Goal: Task Accomplishment & Management: Use online tool/utility

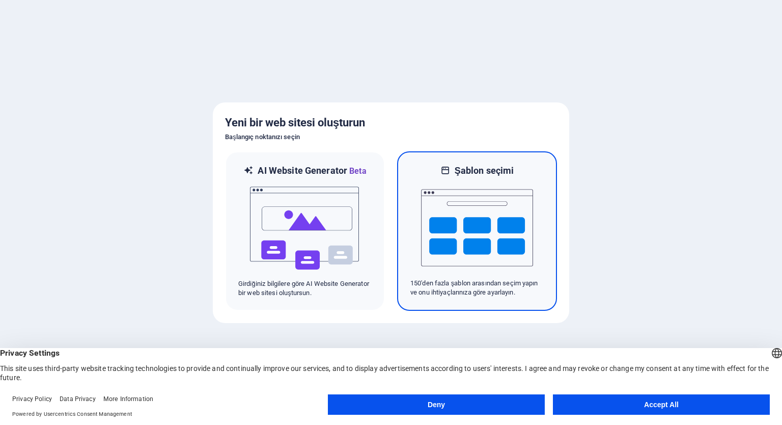
click at [489, 207] on img at bounding box center [477, 228] width 112 height 102
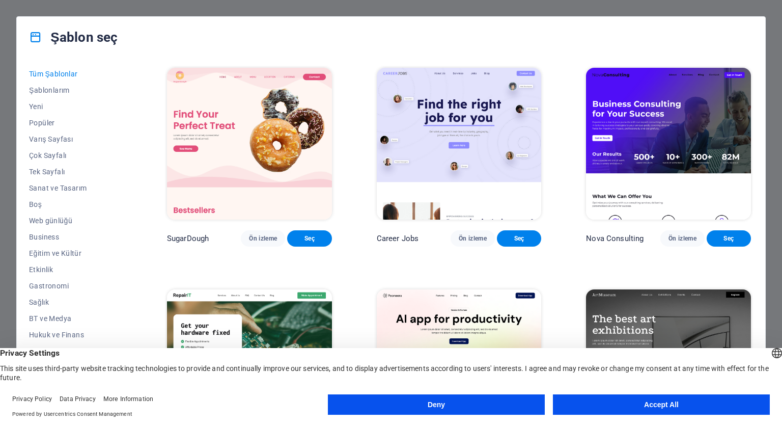
click at [665, 404] on button "Accept All" at bounding box center [661, 404] width 217 height 20
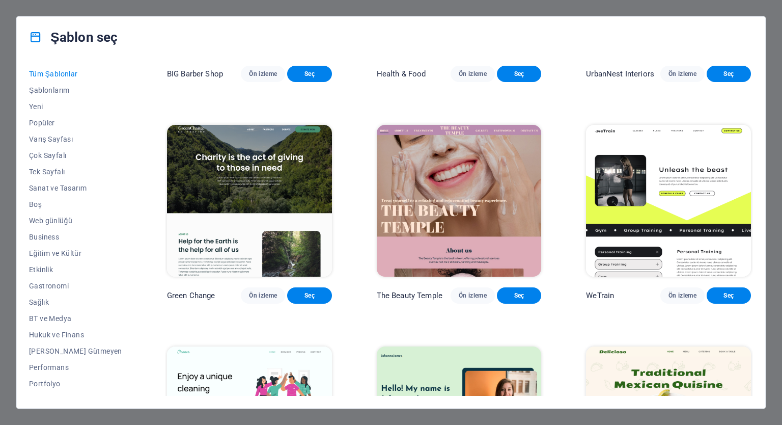
scroll to position [1121, 0]
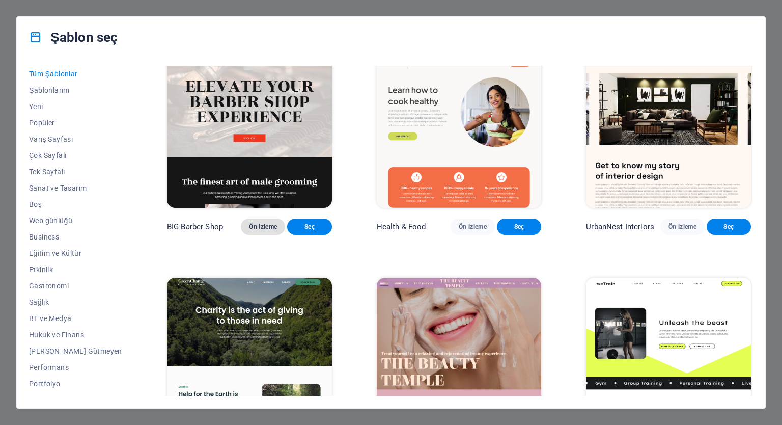
click at [253, 231] on span "Ön izleme" at bounding box center [263, 227] width 28 height 8
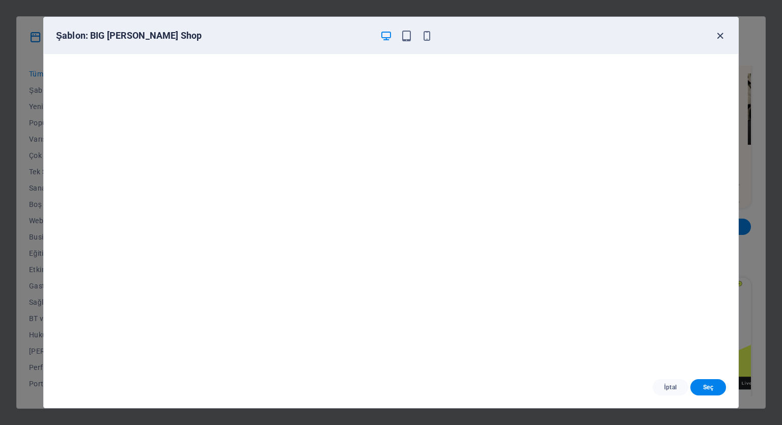
click at [719, 37] on icon "button" at bounding box center [721, 36] width 12 height 12
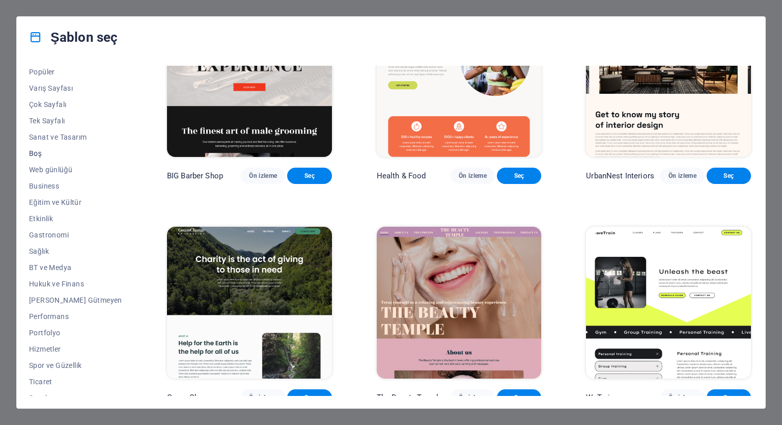
scroll to position [77, 0]
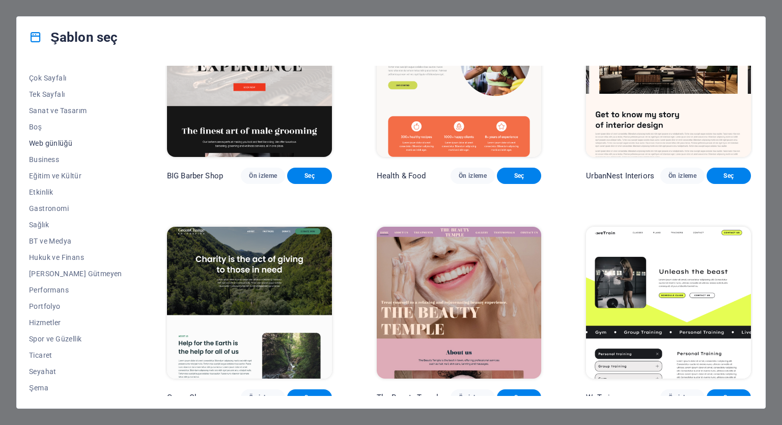
click at [65, 141] on span "Web günlüğü" at bounding box center [75, 143] width 93 height 8
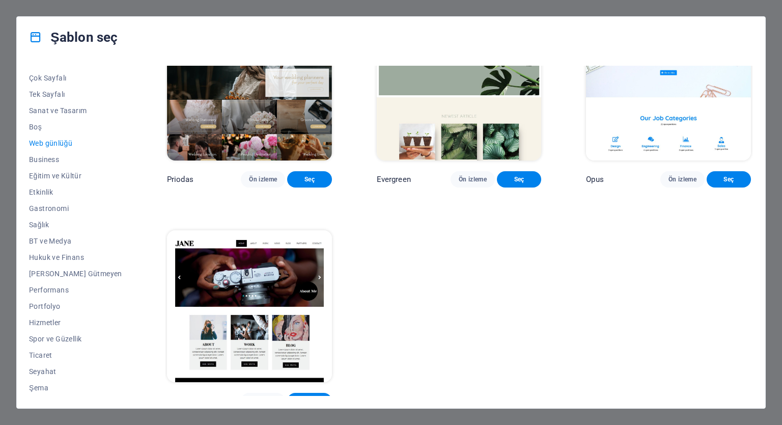
scroll to position [1677, 0]
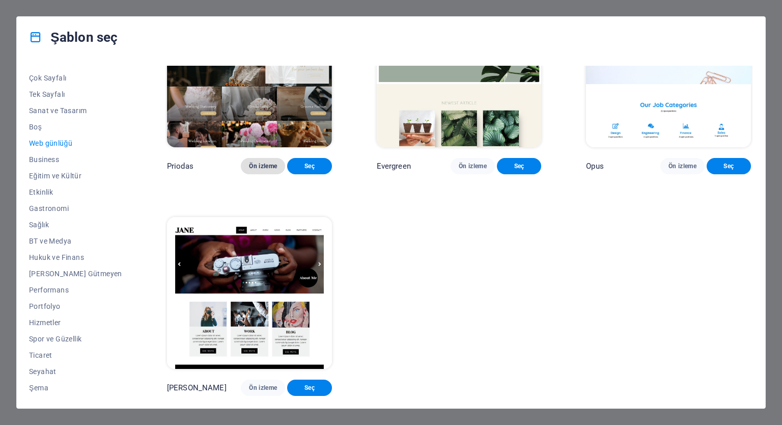
click at [249, 164] on span "Ön izleme" at bounding box center [263, 166] width 28 height 8
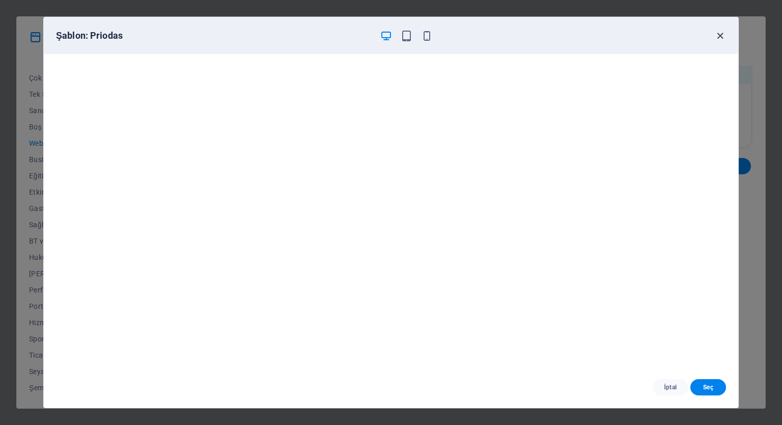
click at [720, 36] on icon "button" at bounding box center [721, 36] width 12 height 12
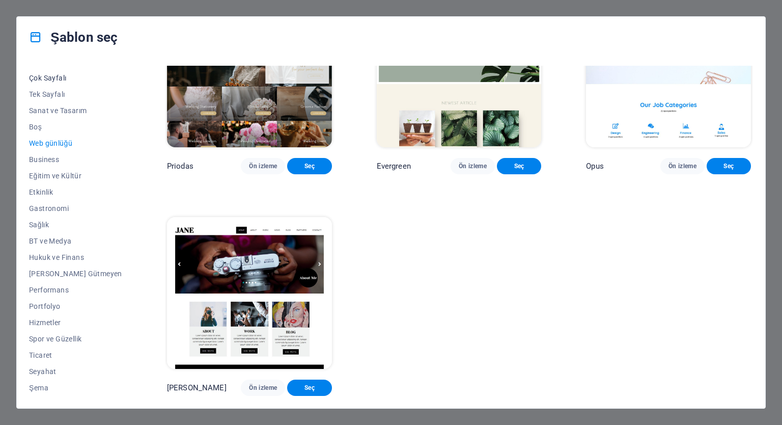
click at [50, 79] on span "Çok Sayfalı" at bounding box center [75, 78] width 93 height 8
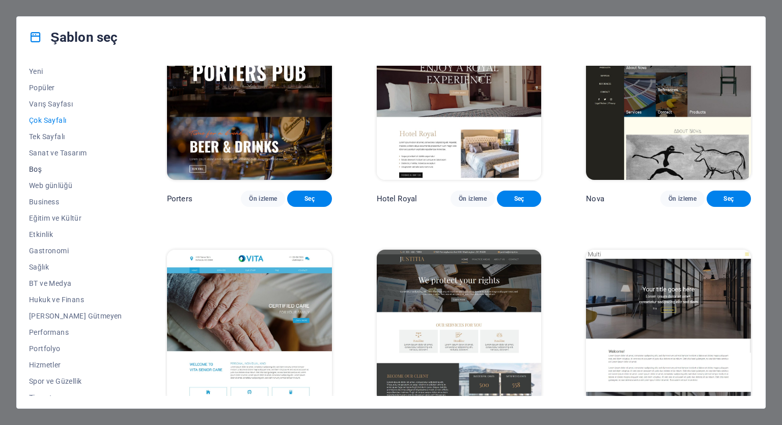
scroll to position [0, 0]
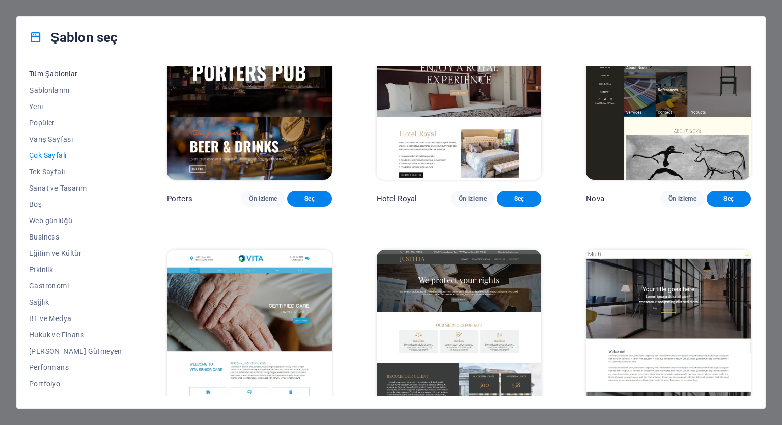
click at [67, 73] on span "Tüm Şablonlar" at bounding box center [75, 74] width 93 height 8
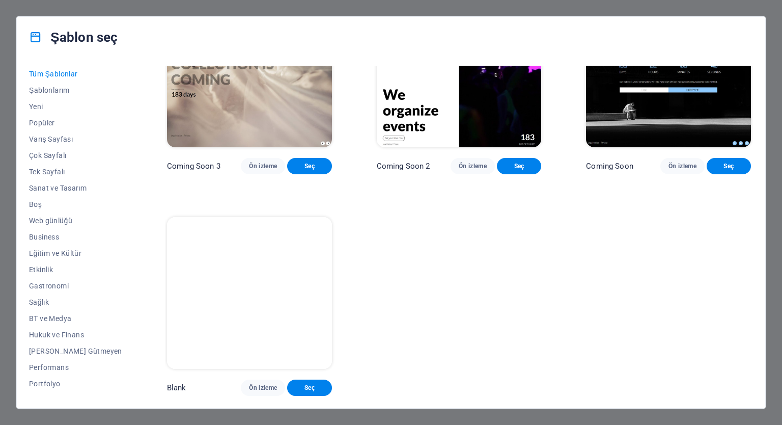
scroll to position [12379, 0]
click at [76, 366] on span "Performans" at bounding box center [75, 367] width 93 height 8
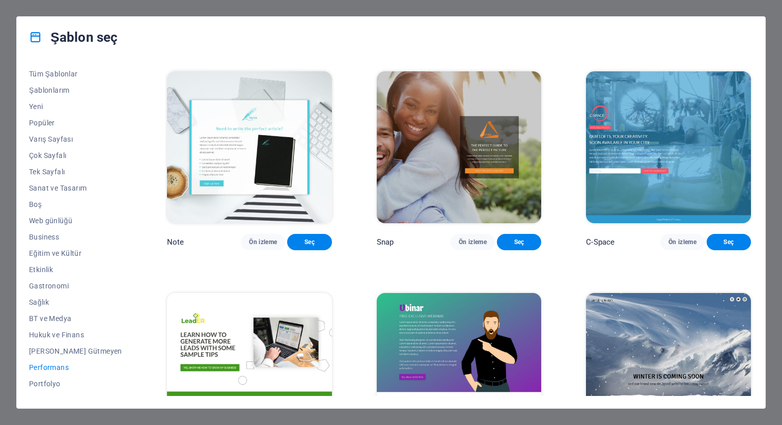
scroll to position [638, 0]
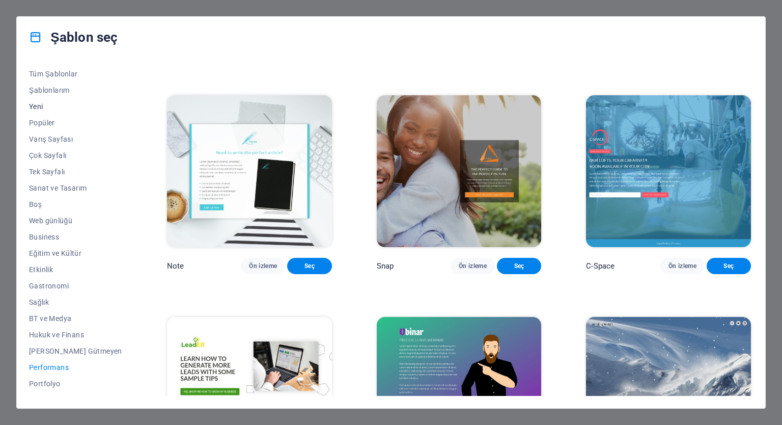
click at [41, 106] on span "Yeni" at bounding box center [75, 106] width 93 height 8
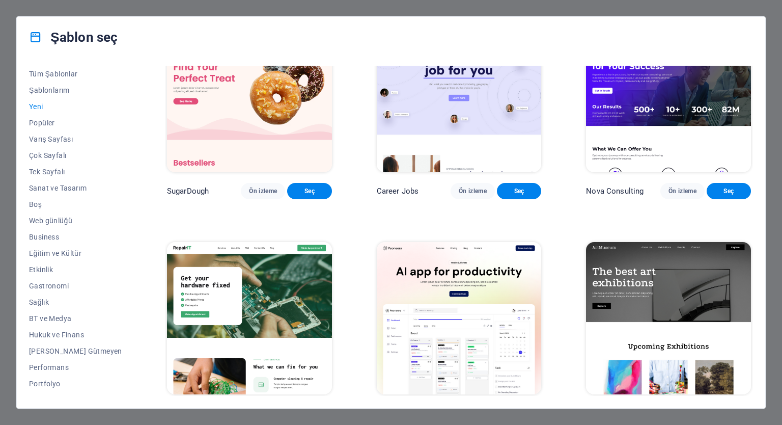
scroll to position [0, 0]
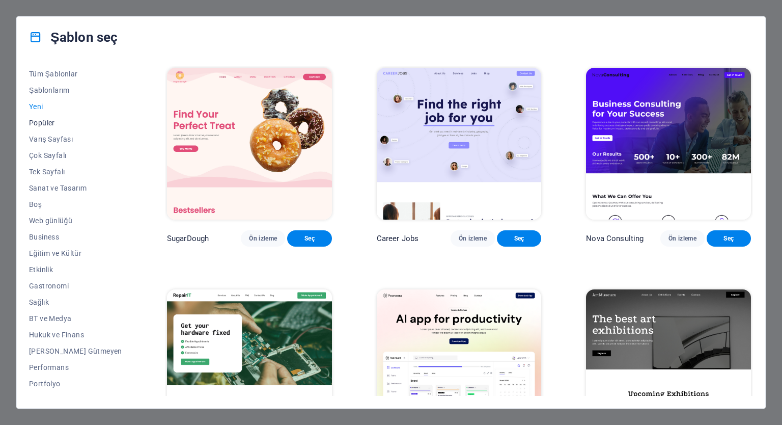
click at [43, 126] on span "Popüler" at bounding box center [75, 123] width 93 height 8
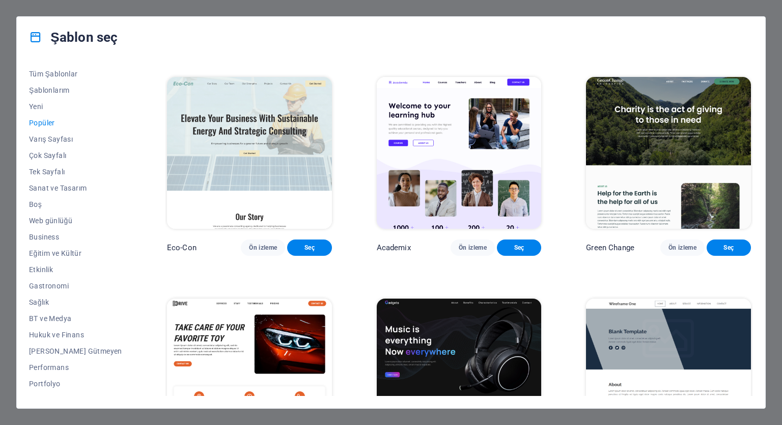
scroll to position [434, 0]
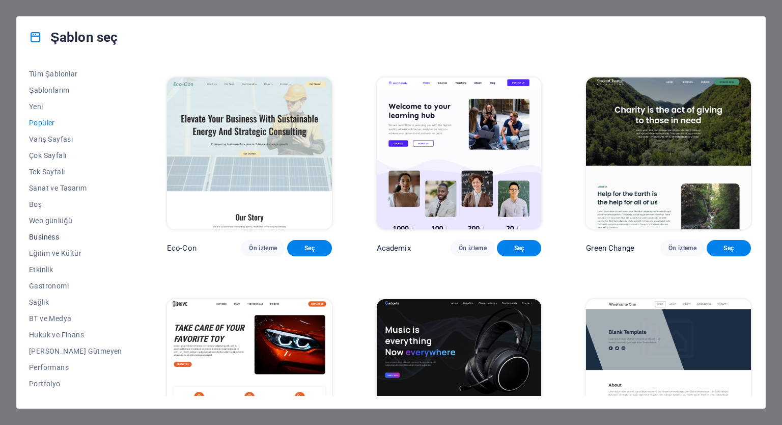
click at [45, 235] on span "Business" at bounding box center [75, 237] width 93 height 8
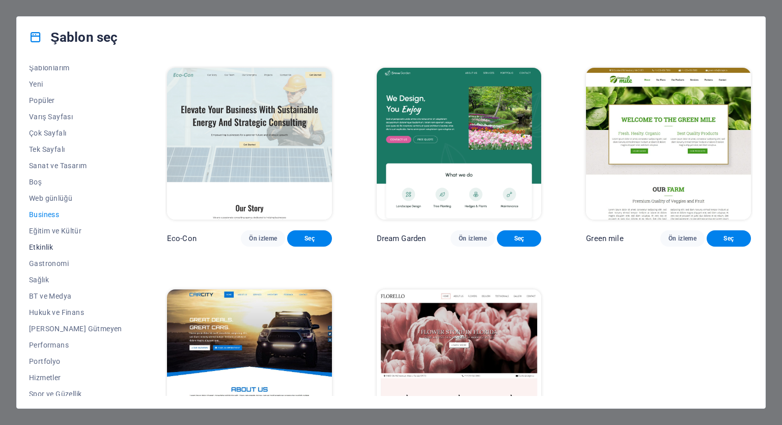
scroll to position [77, 0]
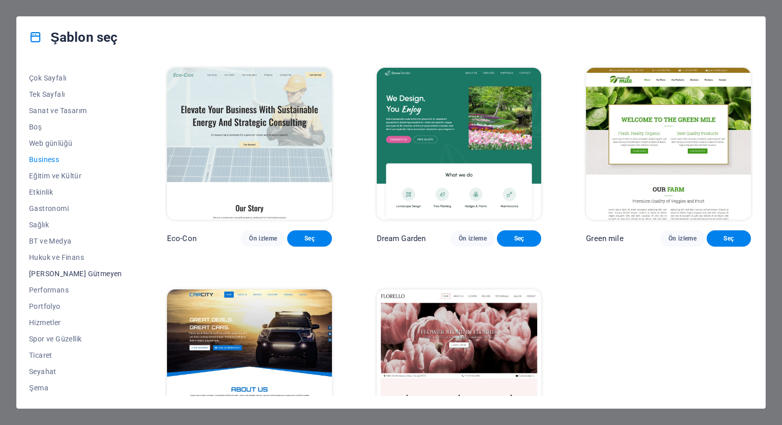
click at [63, 268] on button "[PERSON_NAME] Gütmeyen" at bounding box center [75, 273] width 93 height 16
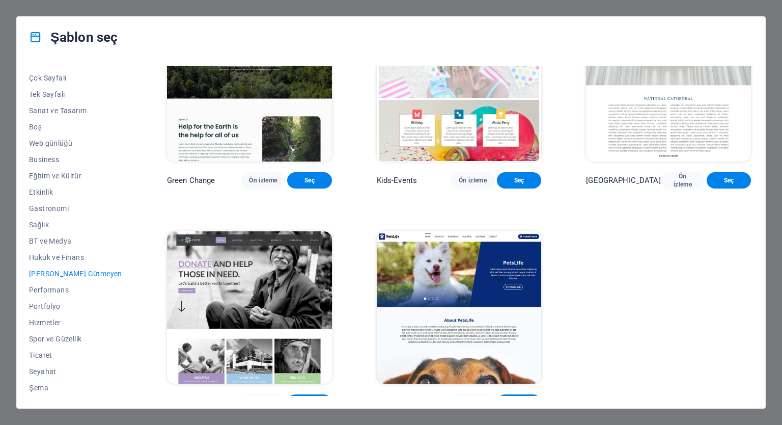
scroll to position [84, 0]
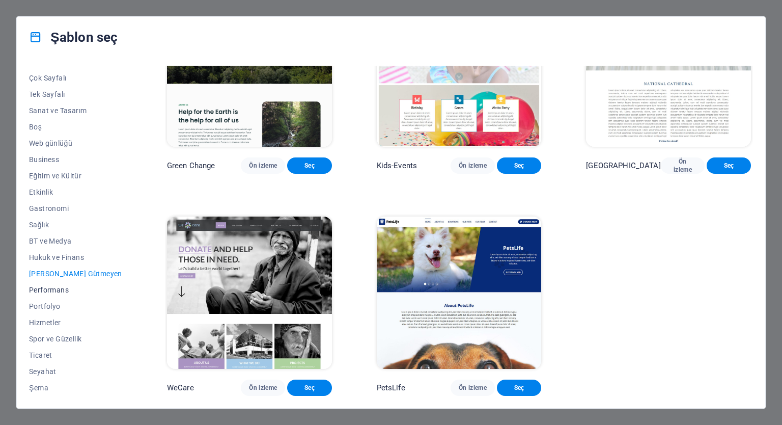
click at [53, 290] on span "Performans" at bounding box center [75, 290] width 93 height 8
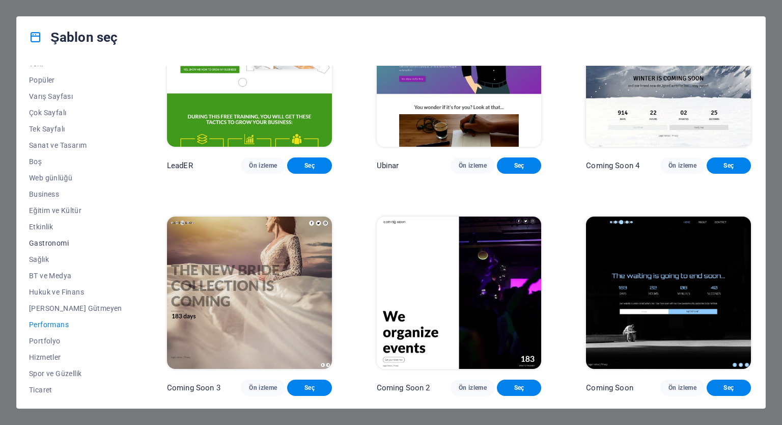
scroll to position [77, 0]
click at [51, 308] on span "Portfolyo" at bounding box center [75, 306] width 93 height 8
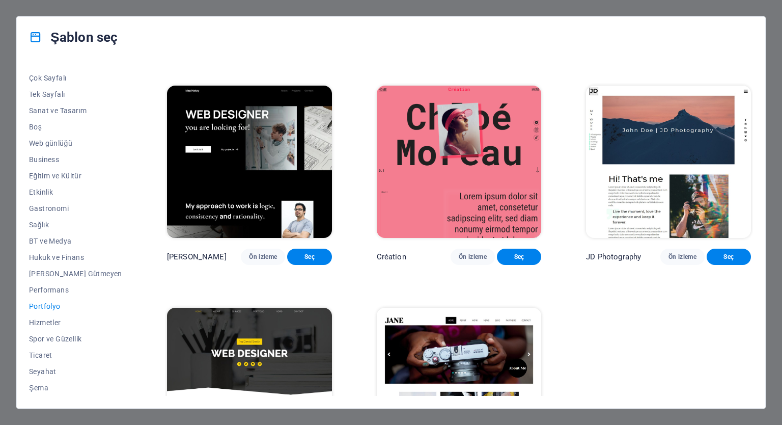
scroll to position [312, 0]
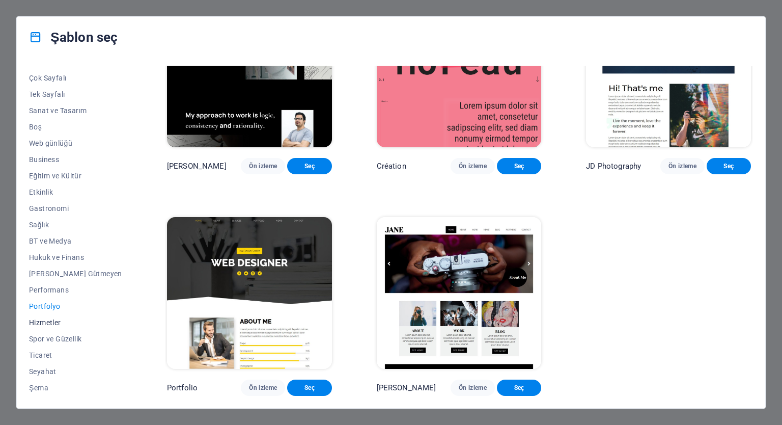
click at [53, 326] on span "Hizmetler" at bounding box center [75, 322] width 93 height 8
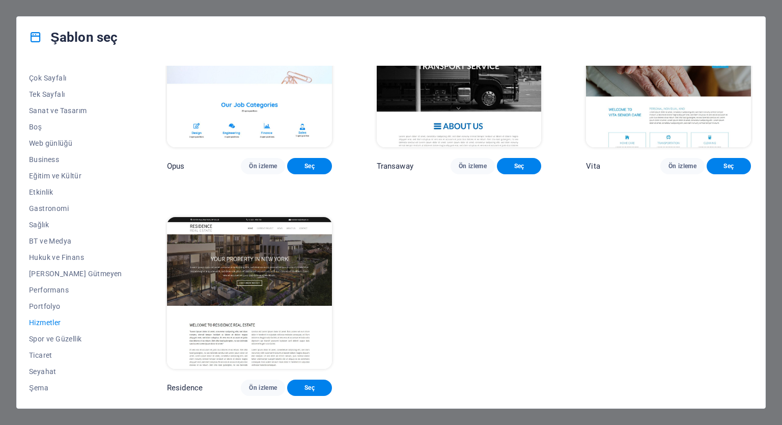
scroll to position [1450, 0]
click at [67, 337] on span "Spor ve Güzellik" at bounding box center [75, 339] width 93 height 8
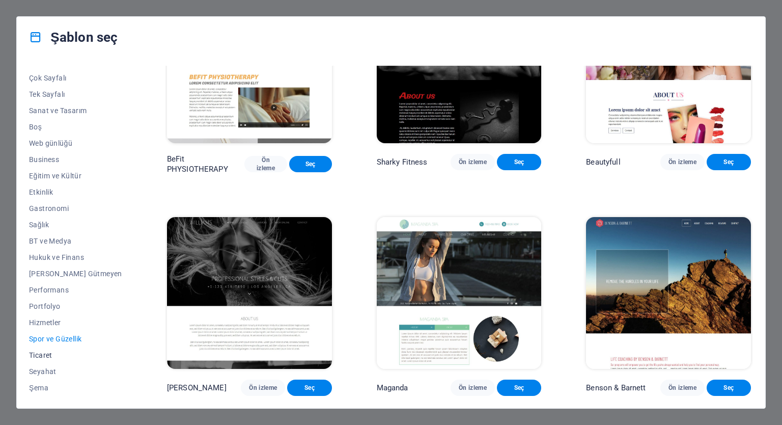
click at [57, 351] on span "Ticaret" at bounding box center [75, 355] width 93 height 8
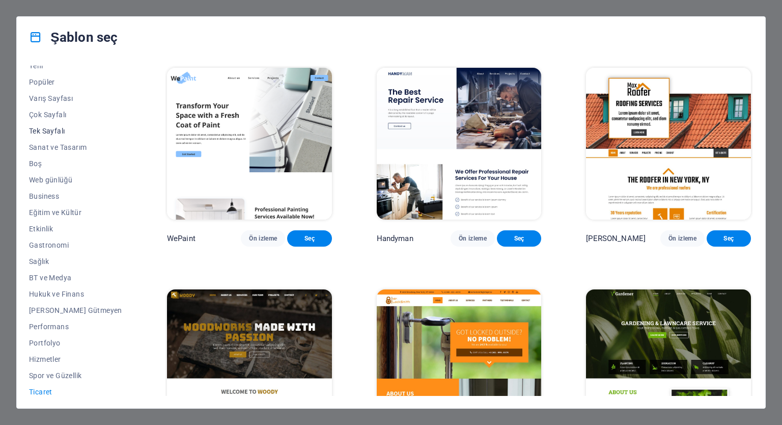
scroll to position [0, 0]
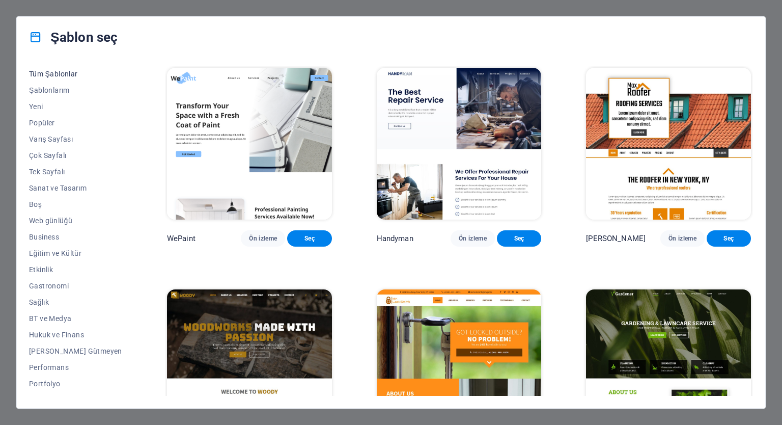
click at [59, 76] on span "Tüm Şablonlar" at bounding box center [75, 74] width 93 height 8
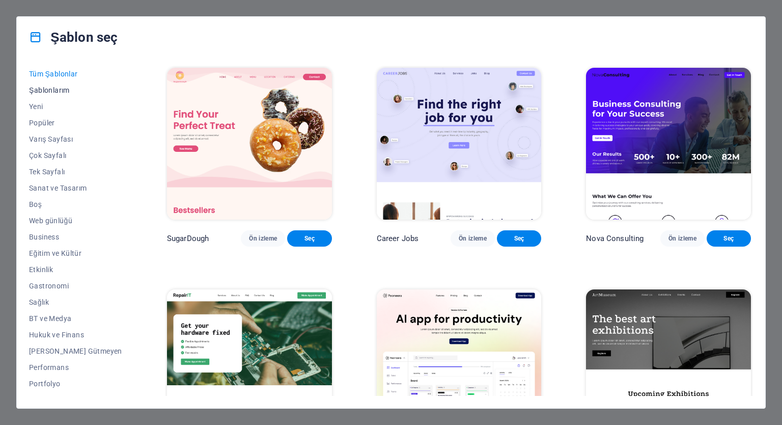
click at [58, 90] on span "Şablonlarım" at bounding box center [75, 90] width 93 height 8
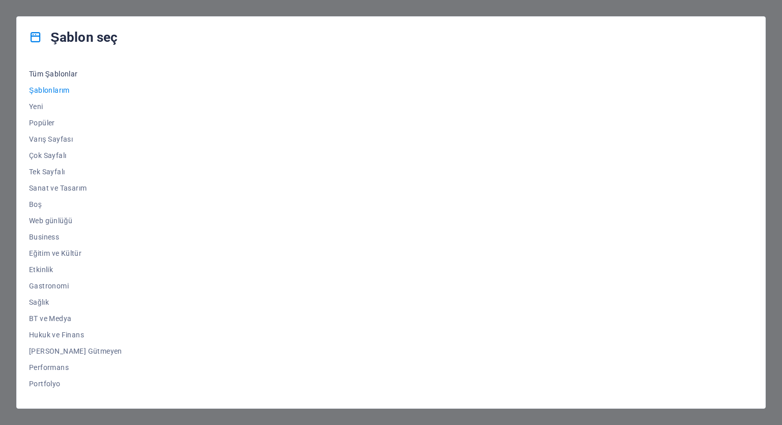
click at [62, 75] on span "Tüm Şablonlar" at bounding box center [75, 74] width 93 height 8
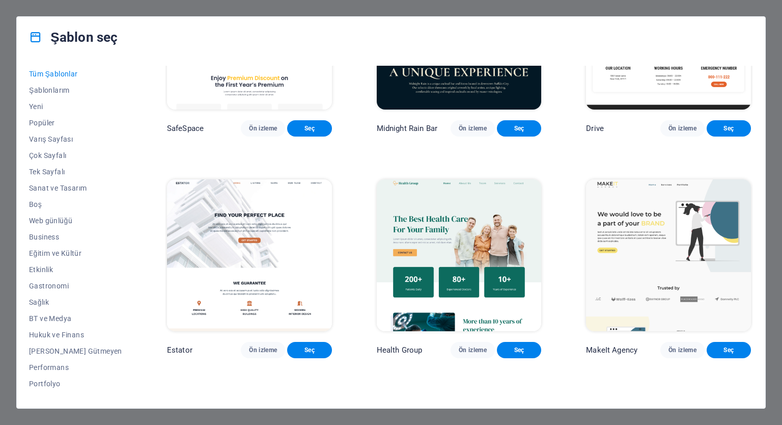
scroll to position [2038, 0]
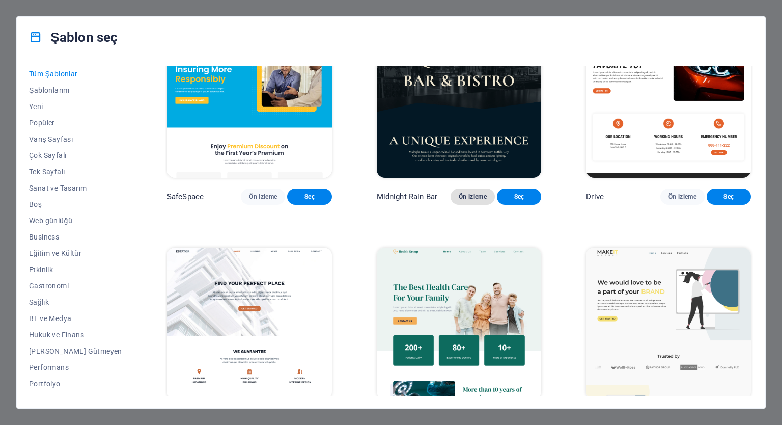
click at [459, 201] on span "Ön izleme" at bounding box center [473, 197] width 28 height 8
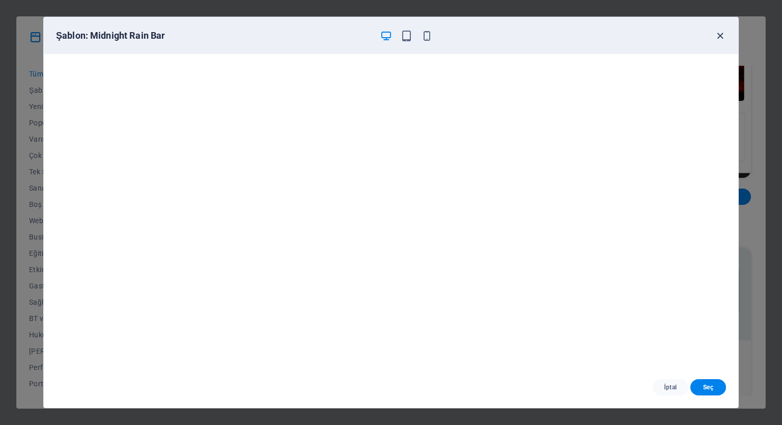
click at [719, 34] on icon "button" at bounding box center [721, 36] width 12 height 12
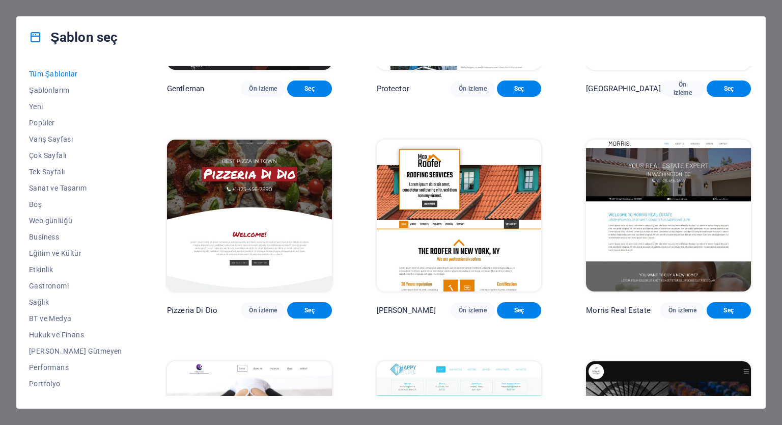
scroll to position [4483, 0]
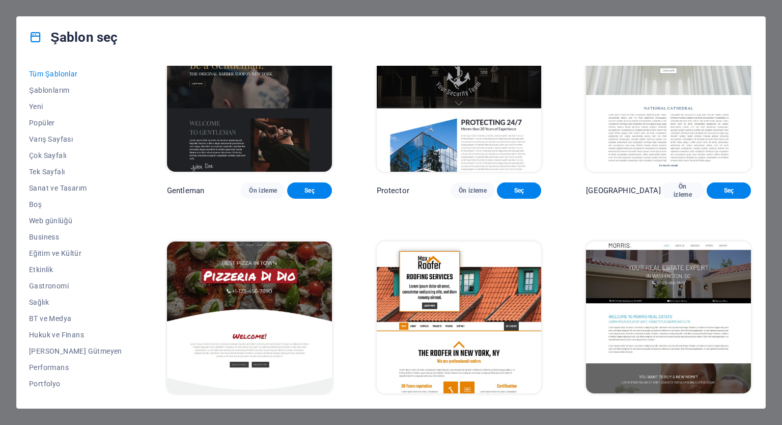
click at [255, 171] on img at bounding box center [249, 95] width 165 height 152
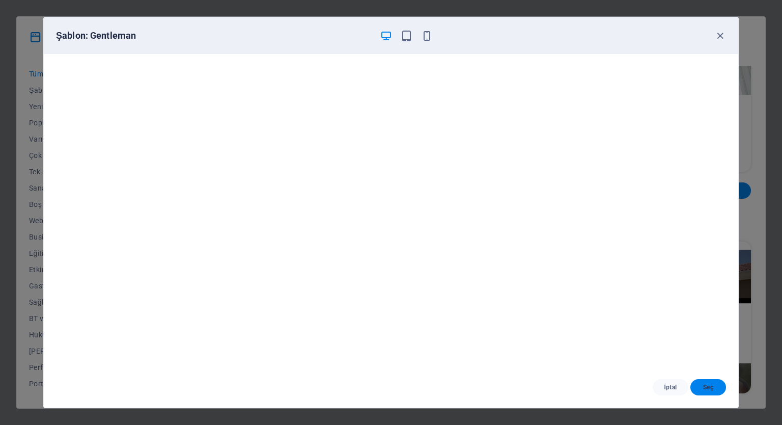
click at [715, 392] on button "Seç" at bounding box center [709, 387] width 36 height 16
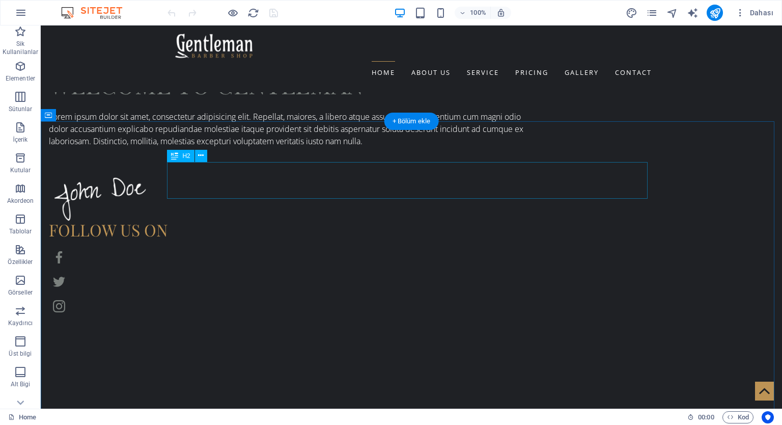
scroll to position [953, 0]
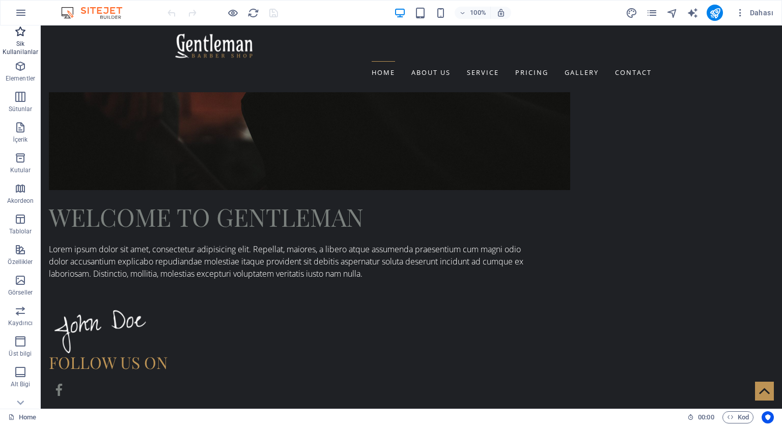
click at [24, 55] on button "Sik Kullanilanlar" at bounding box center [20, 40] width 41 height 31
